Goal: Navigation & Orientation: Find specific page/section

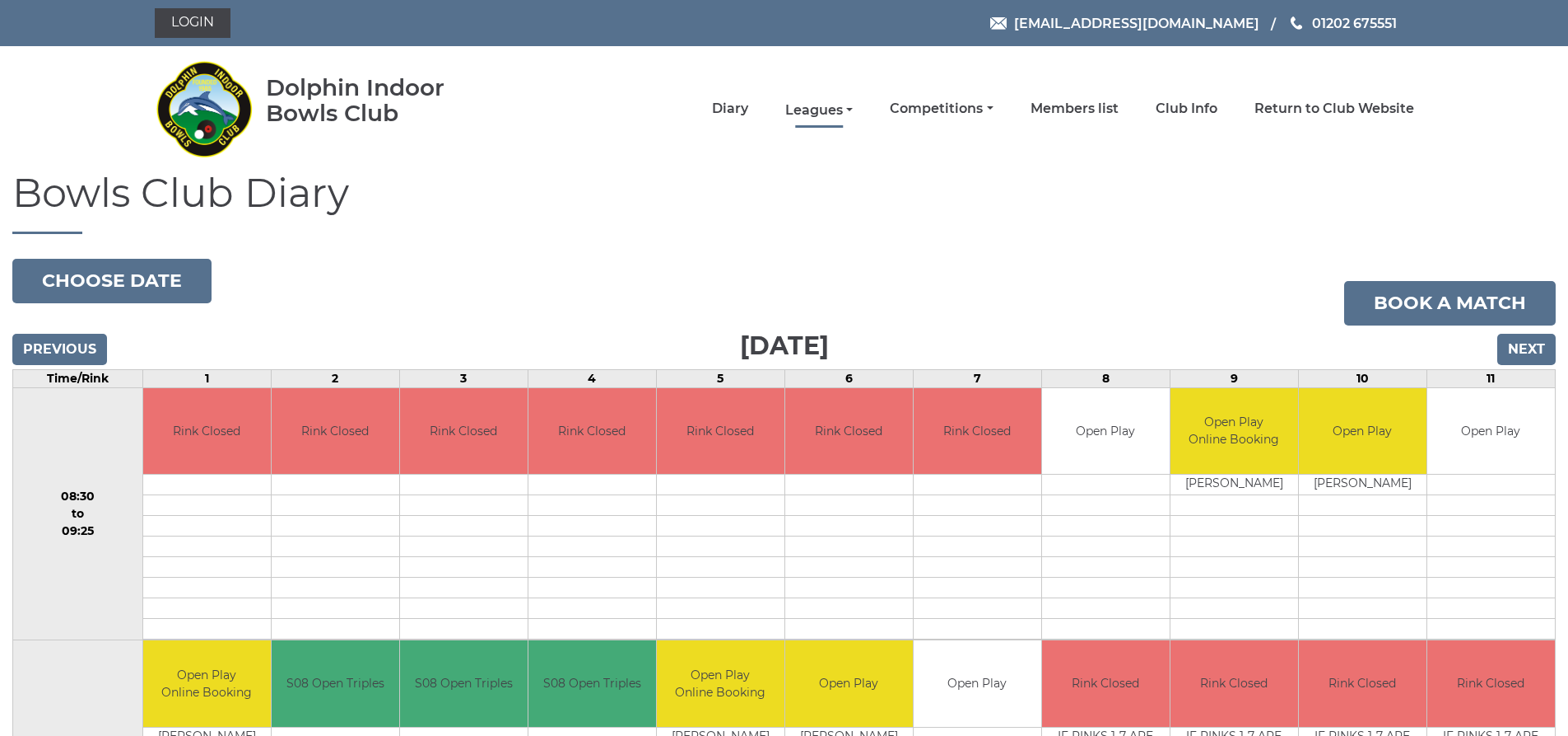
click at [817, 108] on link "Leagues" at bounding box center [819, 110] width 68 height 18
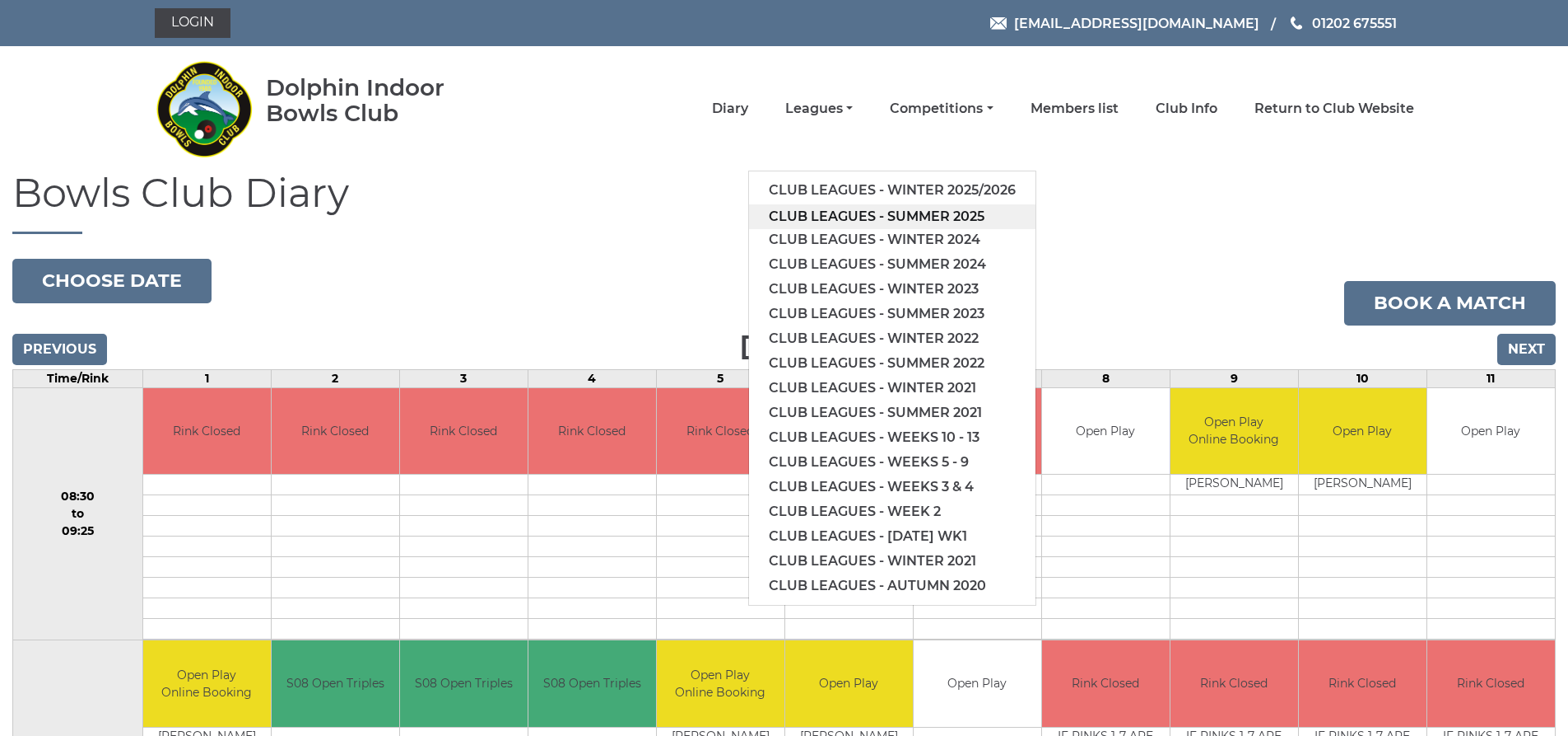
click at [854, 218] on link "Club leagues - Summer 2025" at bounding box center [893, 216] width 287 height 24
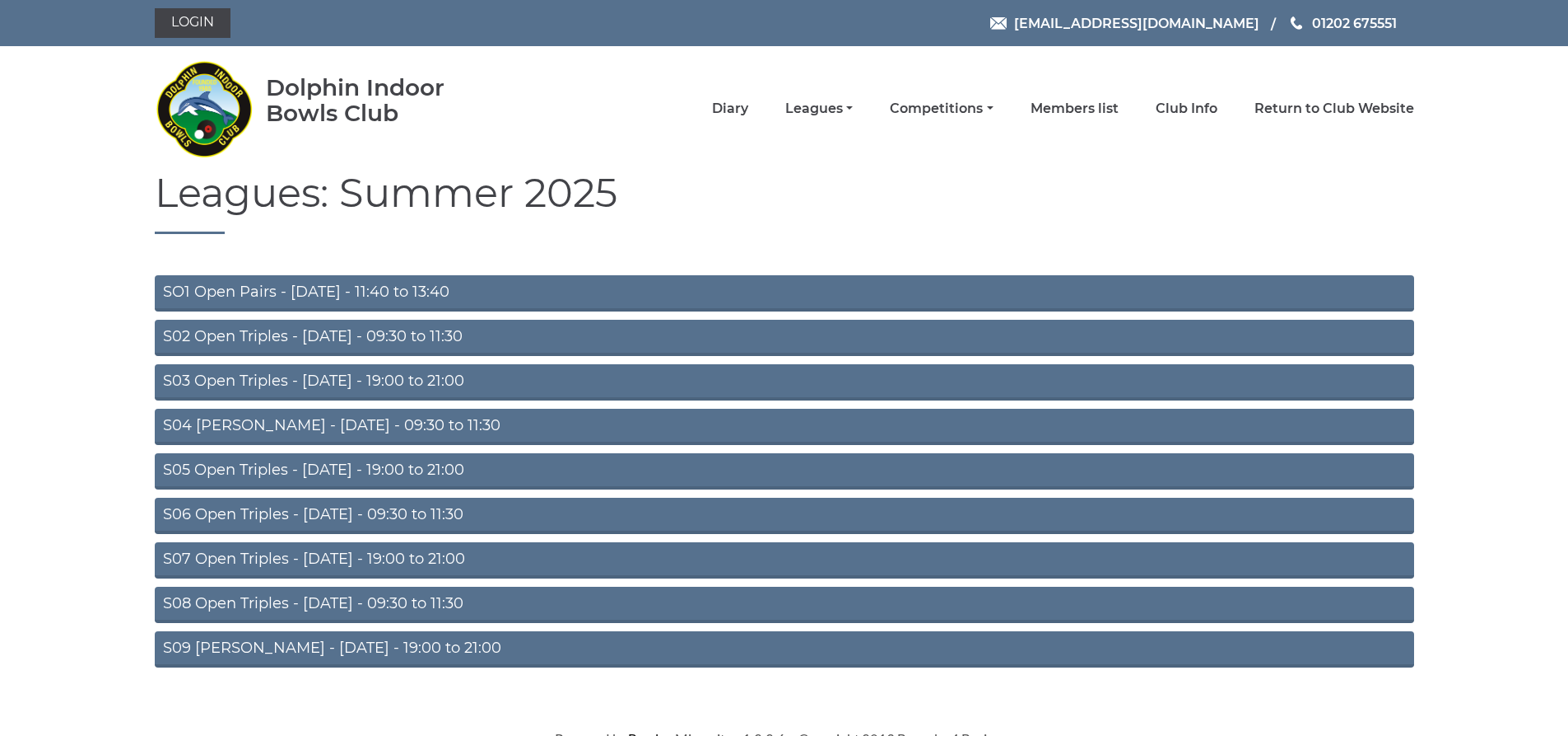
click at [428, 558] on link "S07 Open Triples - Thursday - 19:00 to 21:00" at bounding box center [784, 560] width 1259 height 37
click at [439, 600] on link "S08 Open Triples - Friday - 09:30 to 11:30" at bounding box center [784, 604] width 1259 height 37
